Goal: Navigation & Orientation: Find specific page/section

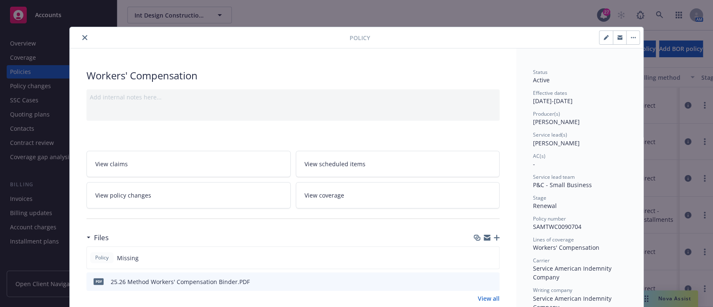
scroll to position [50, 0]
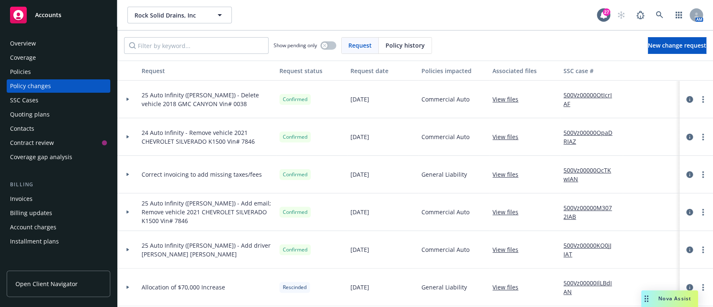
click at [27, 42] on div "Overview" at bounding box center [23, 43] width 26 height 13
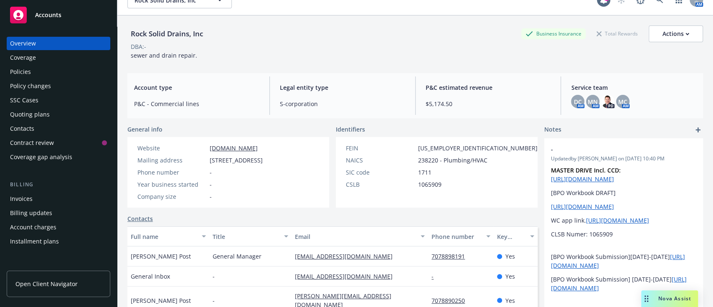
scroll to position [15, 0]
click at [601, 105] on img at bounding box center [607, 100] width 13 height 13
